Goal: Navigation & Orientation: Find specific page/section

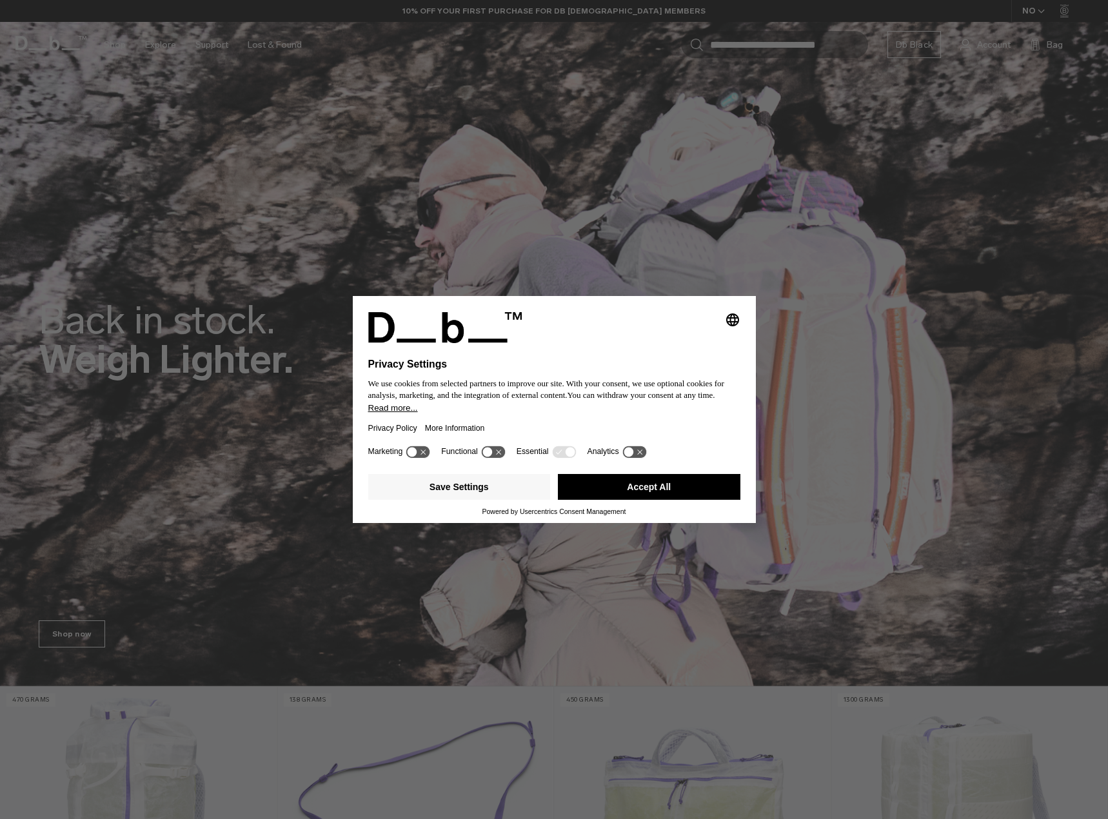
click at [128, 43] on div "Selecting an option will immediately change the language Privacy Settings We us…" at bounding box center [554, 409] width 1108 height 819
click at [609, 488] on button "Accept All" at bounding box center [649, 487] width 182 height 26
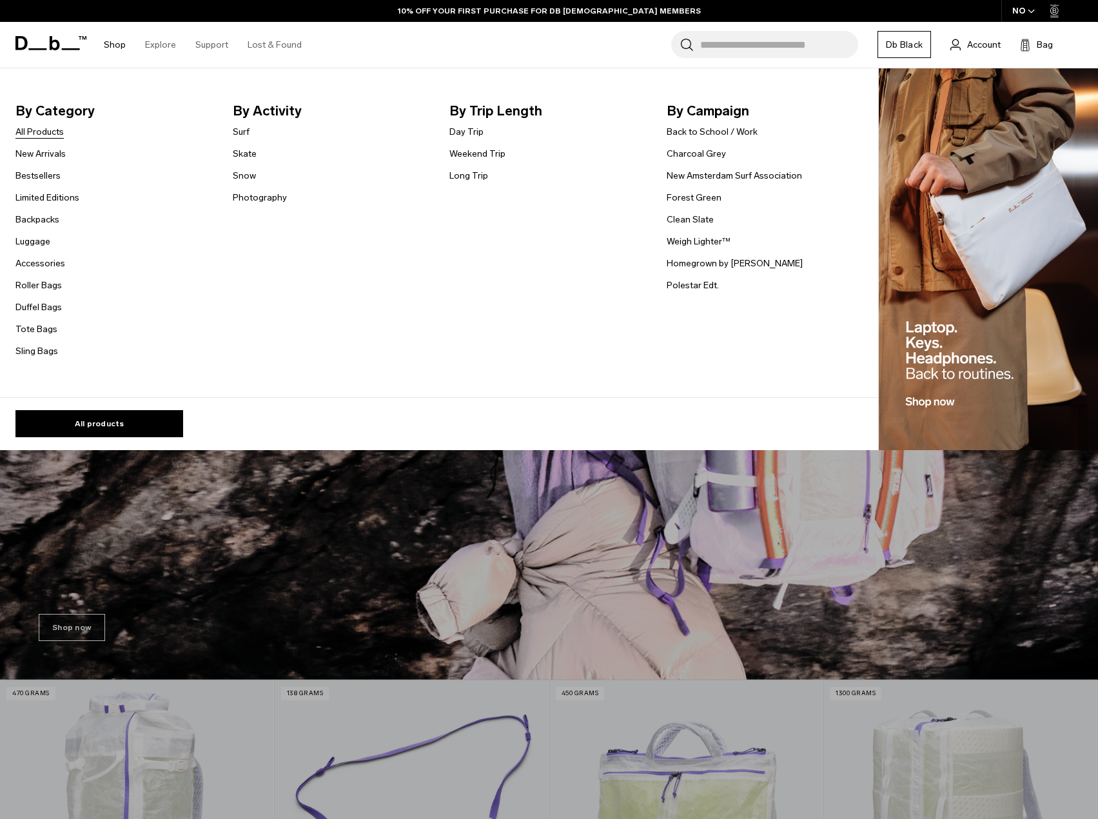
click at [39, 133] on link "All Products" at bounding box center [39, 132] width 48 height 14
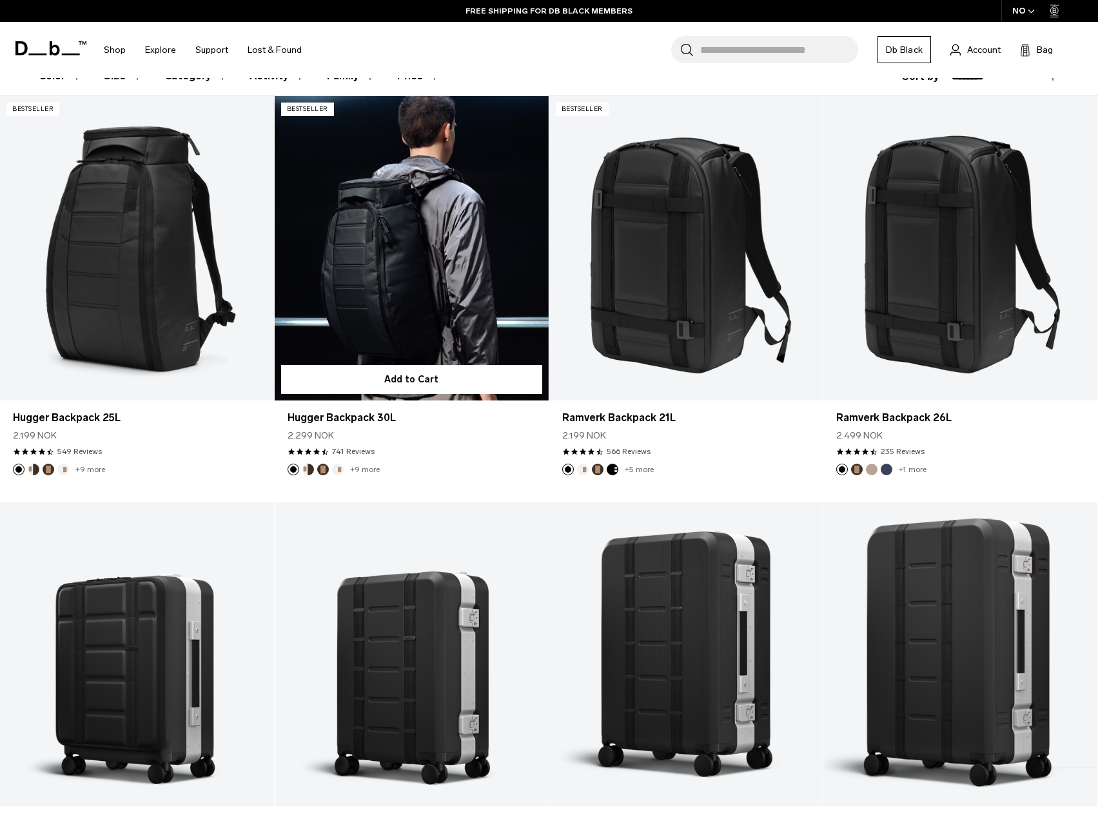
scroll to position [193, 0]
